Goal: Find contact information: Find contact information

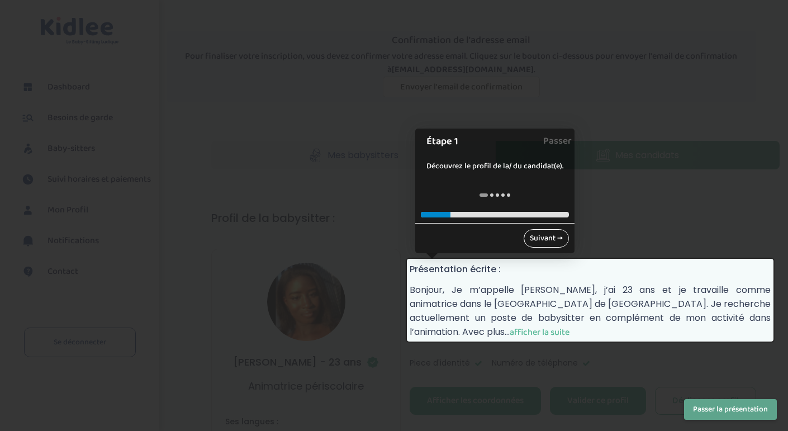
click at [537, 242] on link "Suivant →" at bounding box center [546, 238] width 45 height 18
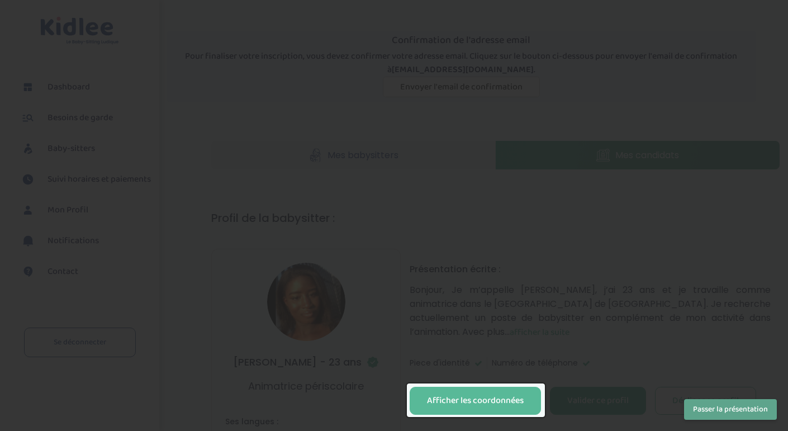
scroll to position [201, 0]
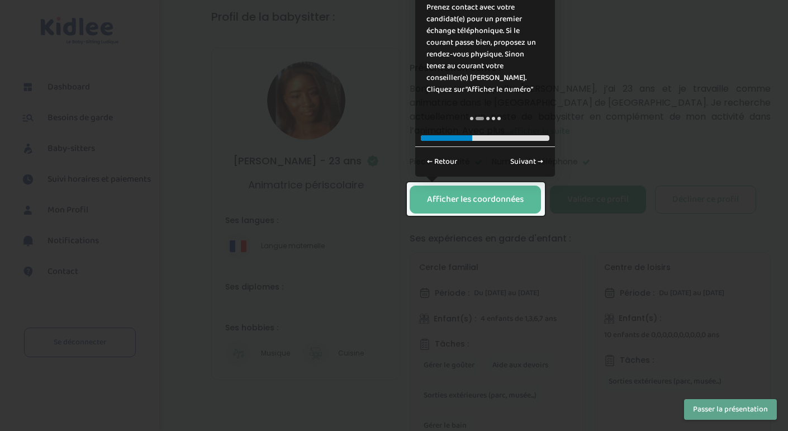
click at [563, 145] on div at bounding box center [394, 215] width 788 height 431
click at [439, 196] on div "Afficher les coordonnées" at bounding box center [475, 199] width 97 height 13
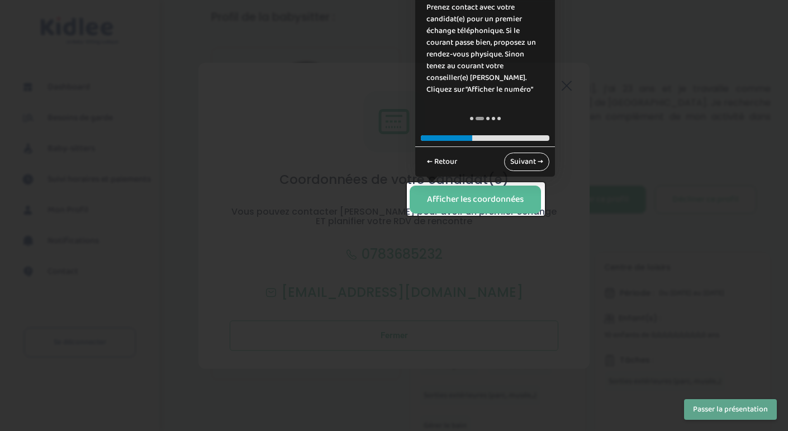
click at [543, 159] on link "Suivant →" at bounding box center [526, 162] width 45 height 18
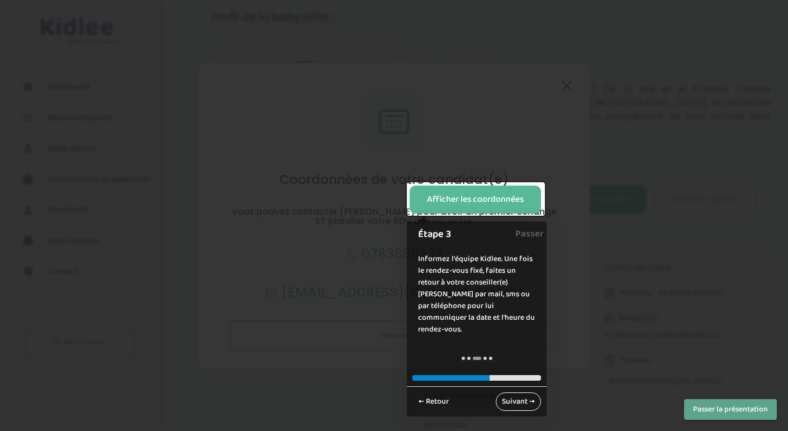
click at [511, 393] on link "Suivant →" at bounding box center [518, 402] width 45 height 18
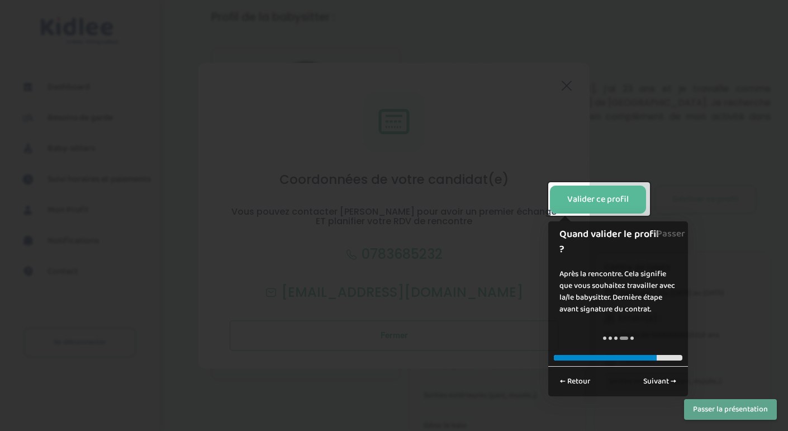
click at [632, 238] on div at bounding box center [394, 215] width 788 height 431
click at [517, 371] on div at bounding box center [394, 215] width 788 height 431
click at [759, 411] on button "Passer la présentation" at bounding box center [730, 409] width 93 height 21
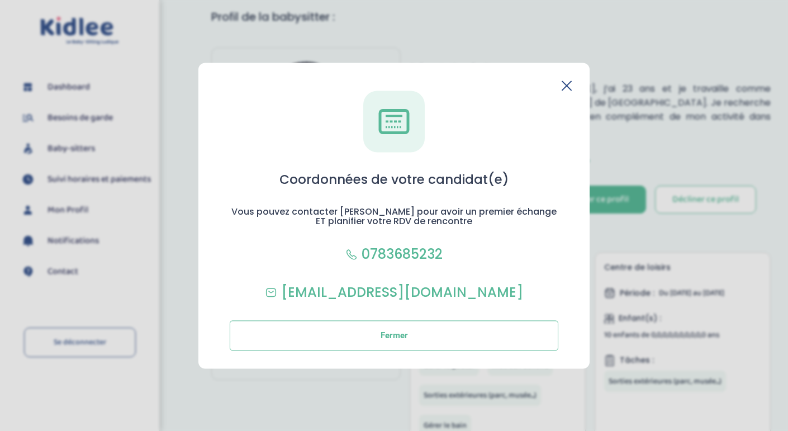
click at [561, 88] on header at bounding box center [394, 86] width 356 height 10
click at [566, 87] on icon at bounding box center [567, 85] width 9 height 9
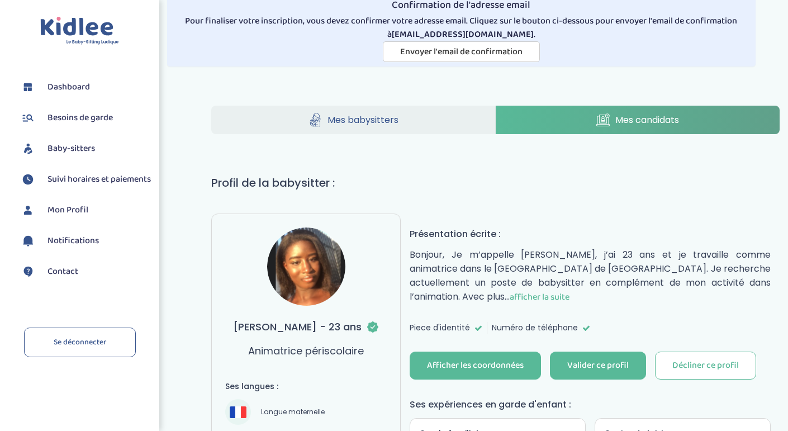
scroll to position [0, 0]
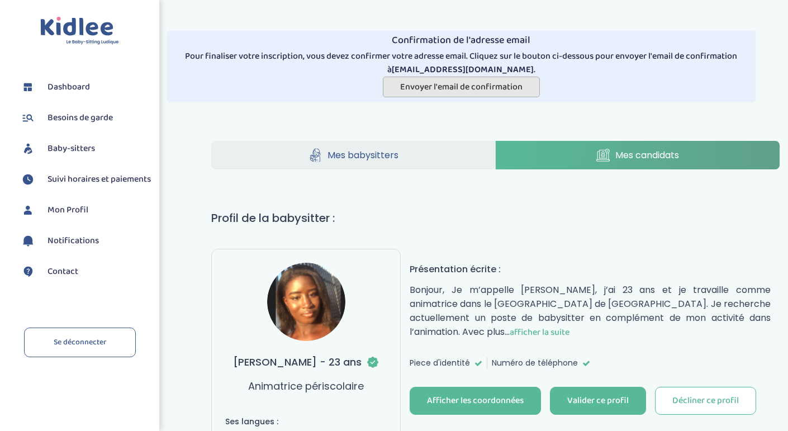
click at [506, 89] on span "Envoyer l'email de confirmation" at bounding box center [461, 87] width 122 height 14
